Goal: Find specific page/section: Find specific page/section

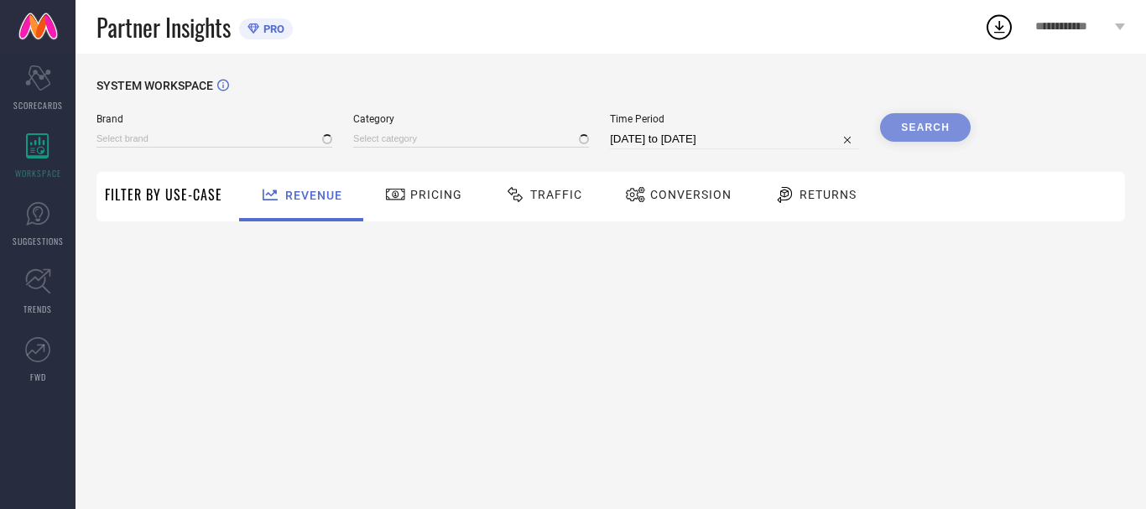
type input "ANUBHUTEE"
type input "All"
